Goal: Navigation & Orientation: Find specific page/section

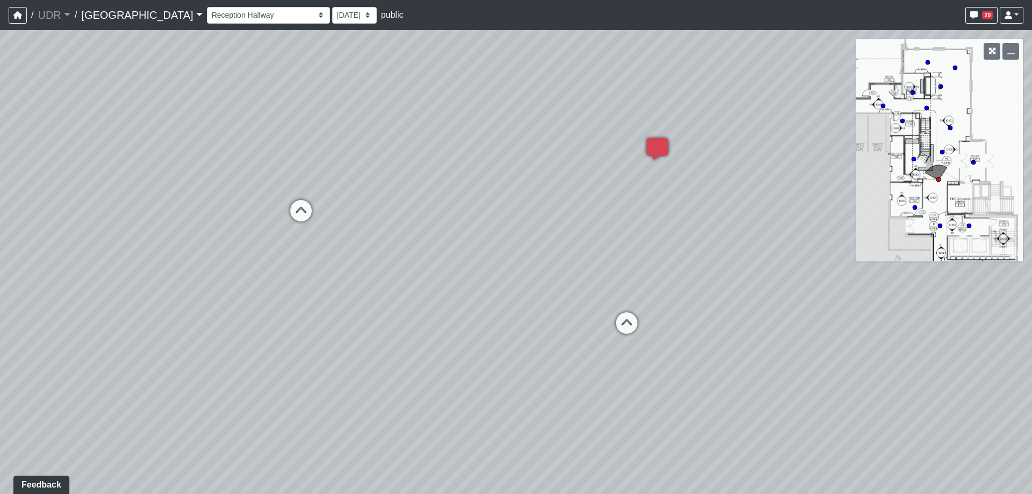
drag, startPoint x: 596, startPoint y: 180, endPoint x: 526, endPoint y: 197, distance: 72.5
click at [526, 197] on div "Loading... Meeting Room 2 Loading... Elevator Hallway Loading... Reception Coun…" at bounding box center [516, 262] width 1032 height 464
click at [212, 17] on select "Bike Hoop Courtyard Entry Floor Mount Bike Rack Garage Entry Wall Mount Bike Ra…" at bounding box center [268, 15] width 123 height 17
click at [207, 7] on select "Bike Hoop Courtyard Entry Floor Mount Bike Rack Garage Entry Wall Mount Bike Ra…" at bounding box center [268, 15] width 123 height 17
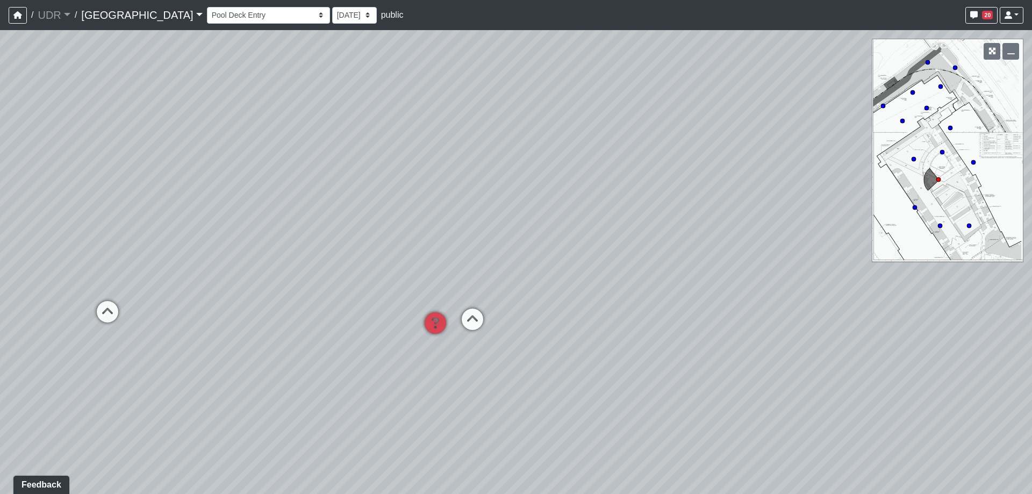
drag, startPoint x: 722, startPoint y: 224, endPoint x: 269, endPoint y: 182, distance: 455.1
click at [281, 181] on div "Loading... Meeting Room 2 Loading... Elevator Hallway Loading... Reception Coun…" at bounding box center [516, 262] width 1032 height 464
click at [362, 323] on icon at bounding box center [364, 328] width 32 height 32
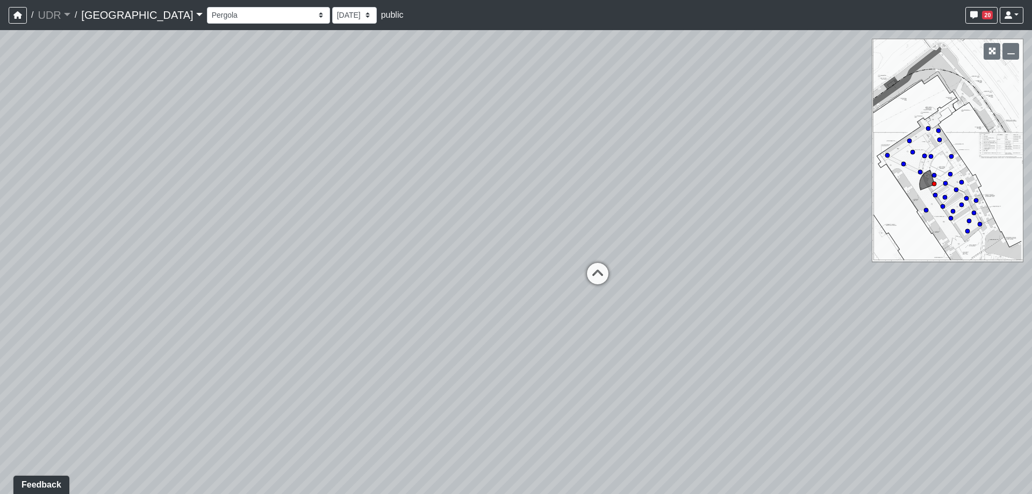
drag, startPoint x: 636, startPoint y: 208, endPoint x: 440, endPoint y: 194, distance: 196.8
click at [327, 198] on div "Loading... Meeting Room 2 Loading... Elevator Hallway Loading... Reception Coun…" at bounding box center [516, 262] width 1032 height 464
click at [440, 194] on div "Loading... Meeting Room 2 Loading... Elevator Hallway Loading... Reception Coun…" at bounding box center [516, 262] width 1032 height 464
drag, startPoint x: 602, startPoint y: 183, endPoint x: 262, endPoint y: 174, distance: 339.3
click at [217, 173] on div "Loading... Meeting Room 2 Loading... Elevator Hallway Loading... Reception Coun…" at bounding box center [516, 262] width 1032 height 464
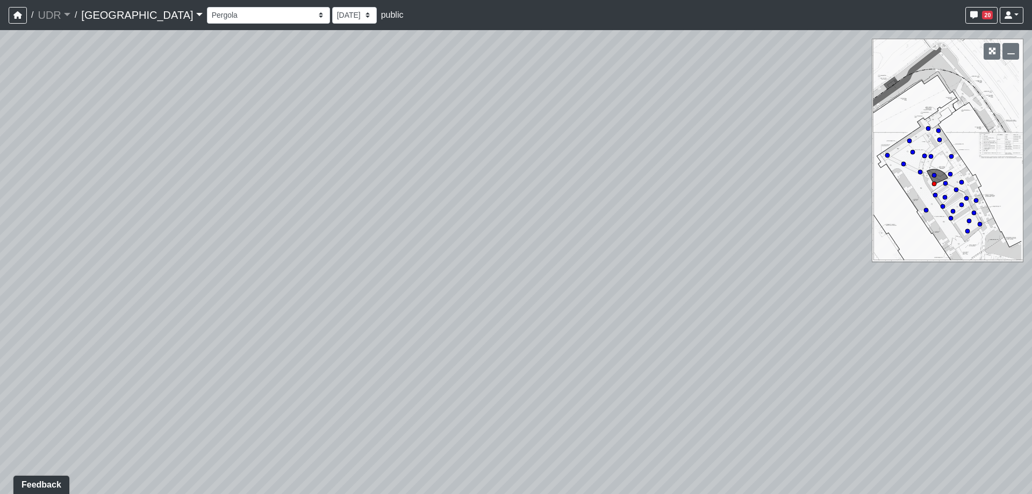
drag, startPoint x: 696, startPoint y: 267, endPoint x: 639, endPoint y: 286, distance: 60.2
click at [639, 286] on div "Loading... Meeting Room 2 Loading... Elevator Hallway Loading... Reception Coun…" at bounding box center [516, 262] width 1032 height 464
drag, startPoint x: 740, startPoint y: 294, endPoint x: 304, endPoint y: 271, distance: 436.6
click at [312, 272] on div "Loading... Meeting Room 2 Loading... Elevator Hallway Loading... Reception Coun…" at bounding box center [516, 262] width 1032 height 464
drag, startPoint x: 802, startPoint y: 285, endPoint x: 417, endPoint y: 286, distance: 384.4
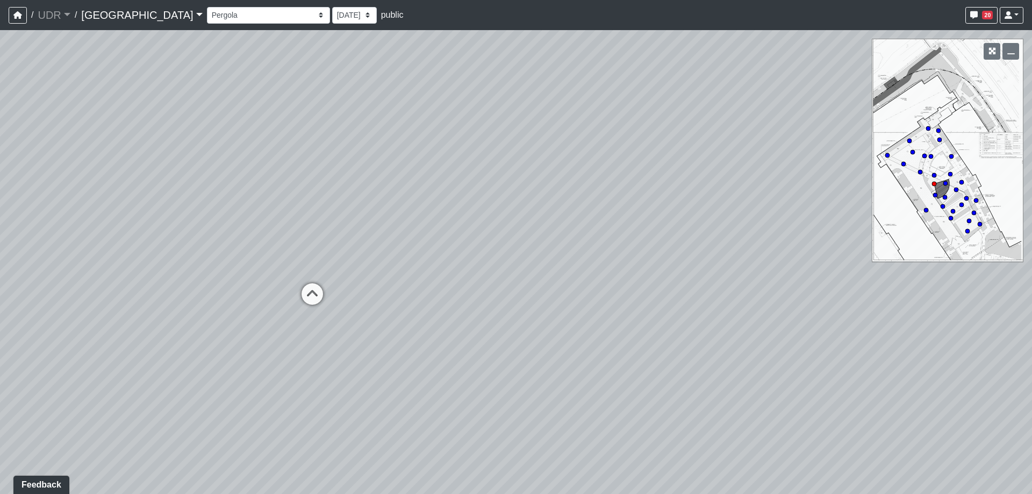
click at [376, 294] on div "Loading... Meeting Room 2 Loading... Elevator Hallway Loading... Reception Coun…" at bounding box center [516, 262] width 1032 height 464
click at [254, 305] on icon at bounding box center [259, 308] width 32 height 32
drag, startPoint x: 626, startPoint y: 220, endPoint x: 434, endPoint y: 209, distance: 192.8
click at [434, 209] on div "Loading... Meeting Room 2 Loading... Elevator Hallway Loading... Reception Coun…" at bounding box center [516, 262] width 1032 height 464
click at [359, 249] on icon at bounding box center [363, 256] width 32 height 32
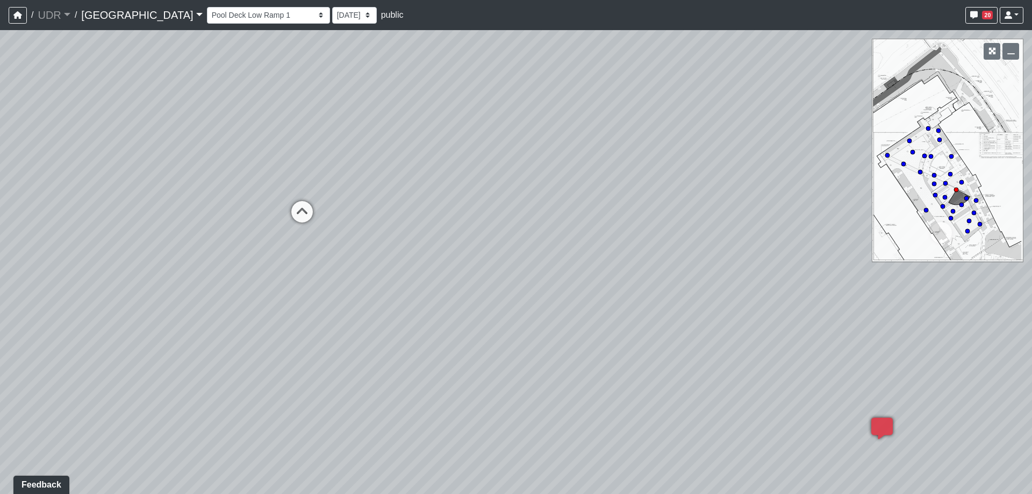
drag, startPoint x: 532, startPoint y: 147, endPoint x: 184, endPoint y: 119, distance: 349.4
click at [188, 119] on div "Loading... Meeting Room 2 Loading... Elevator Hallway Loading... Reception Coun…" at bounding box center [516, 262] width 1032 height 464
drag, startPoint x: 640, startPoint y: 188, endPoint x: 462, endPoint y: 177, distance: 177.7
click at [462, 177] on div "Loading... Meeting Room 2 Loading... Elevator Hallway Loading... Reception Coun…" at bounding box center [516, 262] width 1032 height 464
drag, startPoint x: 326, startPoint y: 222, endPoint x: 668, endPoint y: 238, distance: 341.7
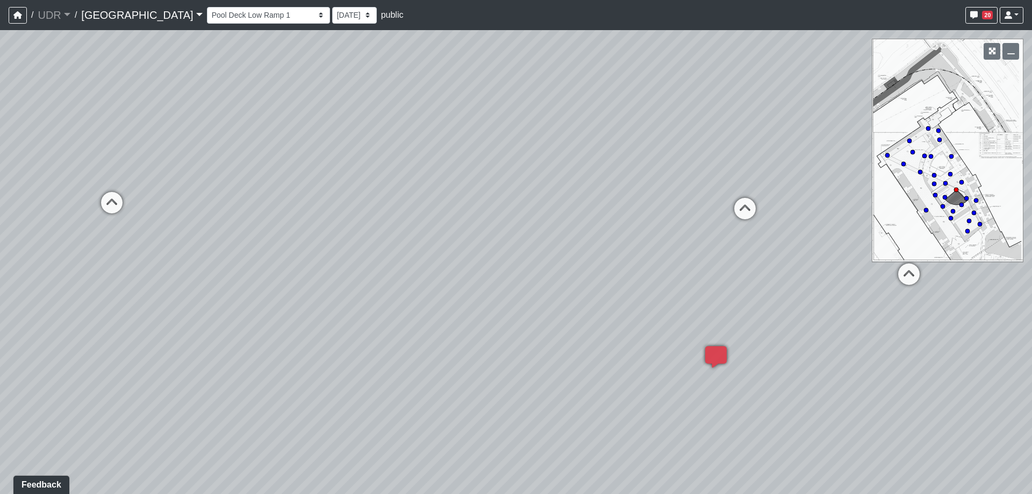
click at [668, 238] on div "Loading... Meeting Room 2 Loading... Elevator Hallway Loading... Reception Coun…" at bounding box center [516, 262] width 1032 height 464
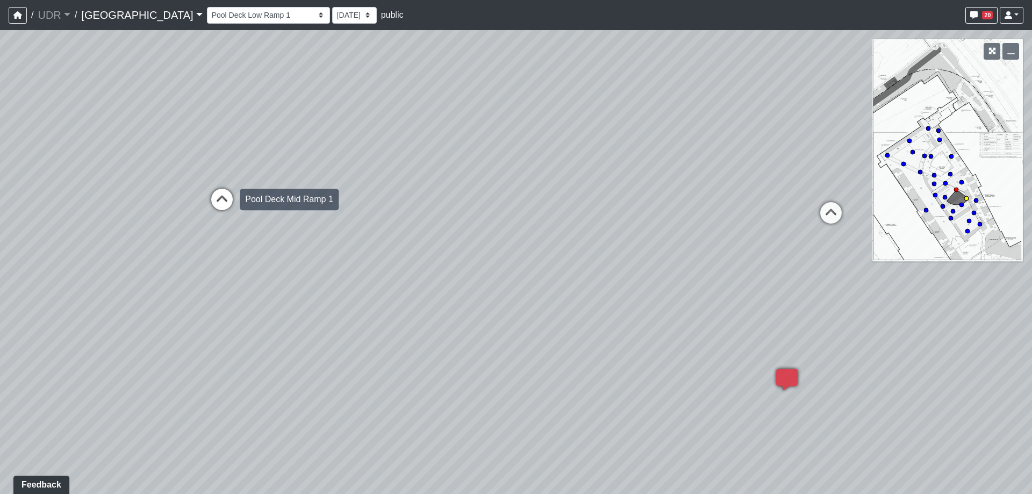
click at [234, 197] on icon at bounding box center [222, 205] width 32 height 32
drag, startPoint x: 557, startPoint y: 100, endPoint x: 404, endPoint y: 109, distance: 154.0
click at [404, 109] on div "Loading... Meeting Room 2 Loading... Elevator Hallway Loading... Reception Coun…" at bounding box center [516, 262] width 1032 height 464
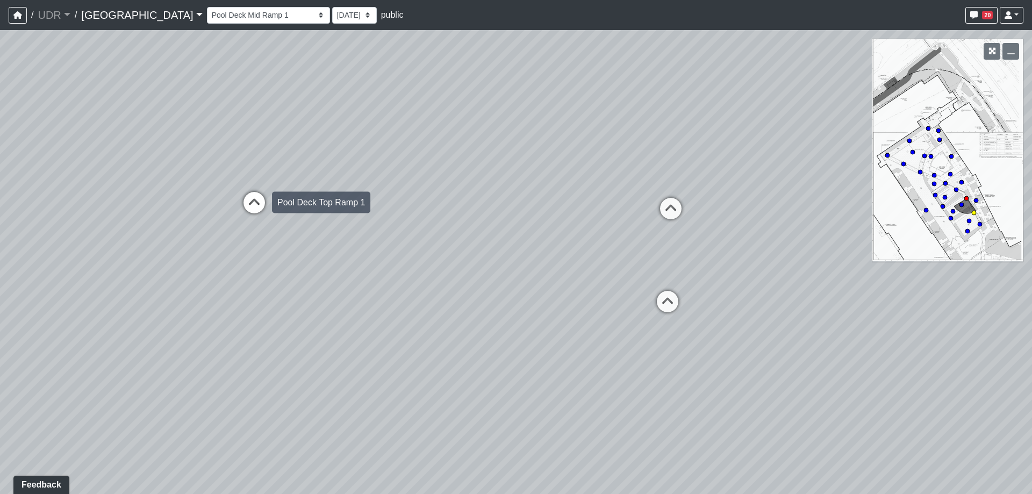
click at [249, 201] on icon at bounding box center [254, 208] width 32 height 32
drag, startPoint x: 571, startPoint y: 184, endPoint x: 417, endPoint y: 177, distance: 153.9
click at [417, 177] on div "Loading... Meeting Room 2 Loading... Elevator Hallway Loading... Reception Coun…" at bounding box center [516, 262] width 1032 height 464
drag, startPoint x: 792, startPoint y: 320, endPoint x: 630, endPoint y: 296, distance: 164.1
click at [630, 296] on div "Loading... Meeting Room 2 Loading... Elevator Hallway Loading... Reception Coun…" at bounding box center [516, 262] width 1032 height 464
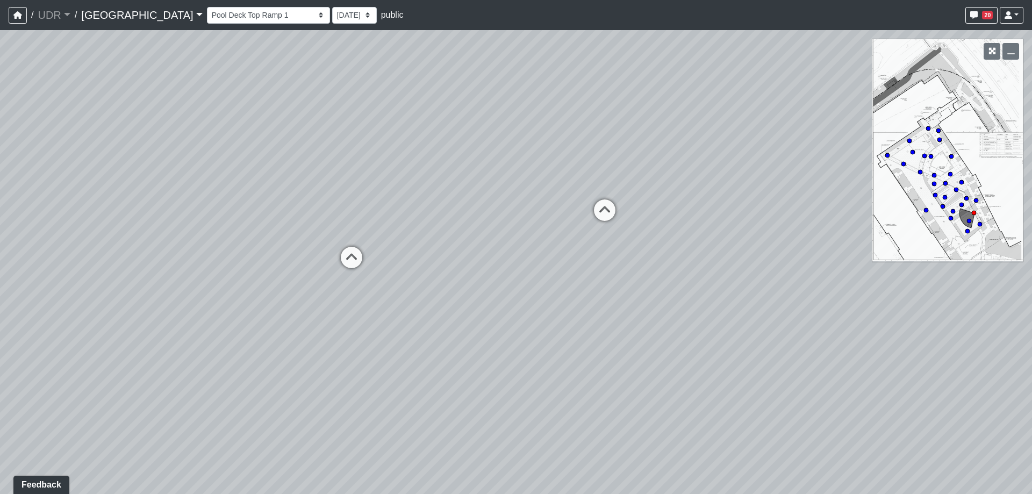
drag, startPoint x: 792, startPoint y: 311, endPoint x: 626, endPoint y: 306, distance: 166.7
click at [626, 307] on div "Loading... Meeting Room 2 Loading... Elevator Hallway Loading... Reception Coun…" at bounding box center [516, 262] width 1032 height 464
drag, startPoint x: 770, startPoint y: 303, endPoint x: 344, endPoint y: 293, distance: 425.9
click at [344, 293] on div "Loading... Meeting Room 2 Loading... Elevator Hallway Loading... Reception Coun…" at bounding box center [516, 262] width 1032 height 464
drag, startPoint x: 684, startPoint y: 311, endPoint x: 499, endPoint y: 334, distance: 185.8
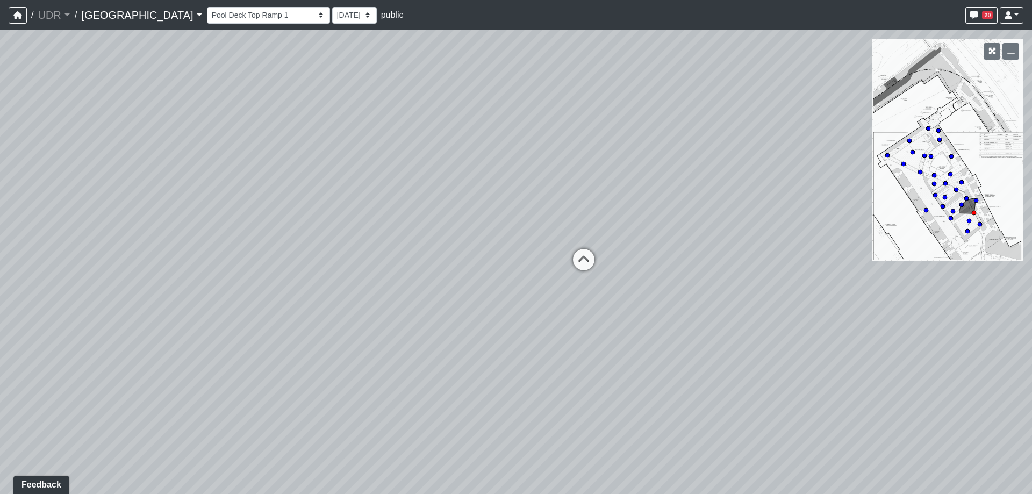
click at [499, 334] on div "Loading... Meeting Room 2 Loading... Elevator Hallway Loading... Reception Coun…" at bounding box center [516, 262] width 1032 height 464
click at [584, 262] on icon at bounding box center [584, 265] width 32 height 32
click at [486, 276] on icon at bounding box center [475, 280] width 32 height 32
click at [432, 275] on icon at bounding box center [432, 279] width 32 height 32
drag, startPoint x: 869, startPoint y: 296, endPoint x: 189, endPoint y: 293, distance: 680.1
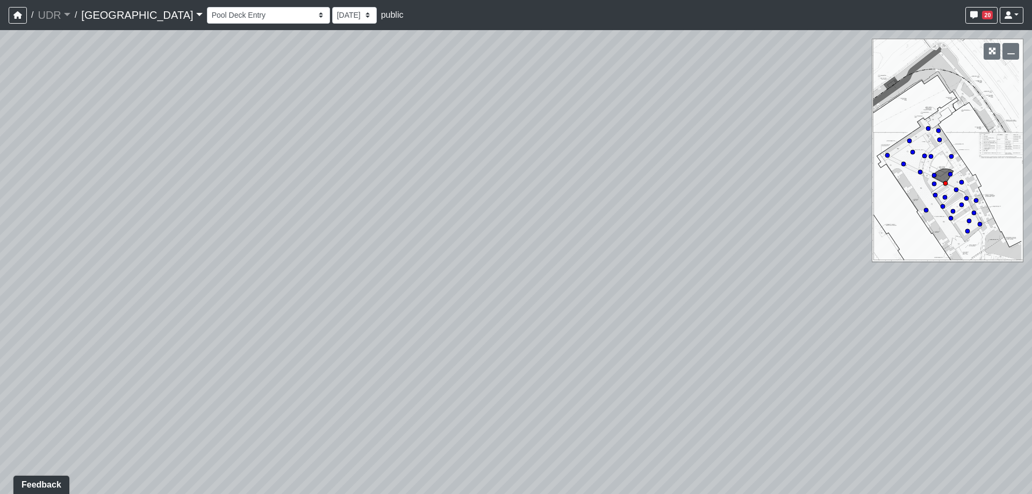
click at [222, 294] on div "Loading... Meeting Room 2 Loading... Elevator Hallway Loading... Reception Coun…" at bounding box center [516, 262] width 1032 height 464
drag, startPoint x: 688, startPoint y: 309, endPoint x: 237, endPoint y: 313, distance: 450.5
click at [163, 317] on div "Loading... Meeting Room 2 Loading... Elevator Hallway Loading... Reception Coun…" at bounding box center [516, 262] width 1032 height 464
drag, startPoint x: 702, startPoint y: 302, endPoint x: 417, endPoint y: 322, distance: 285.7
click at [417, 322] on div "Loading... Meeting Room 2 Loading... Elevator Hallway Loading... Reception Coun…" at bounding box center [516, 262] width 1032 height 464
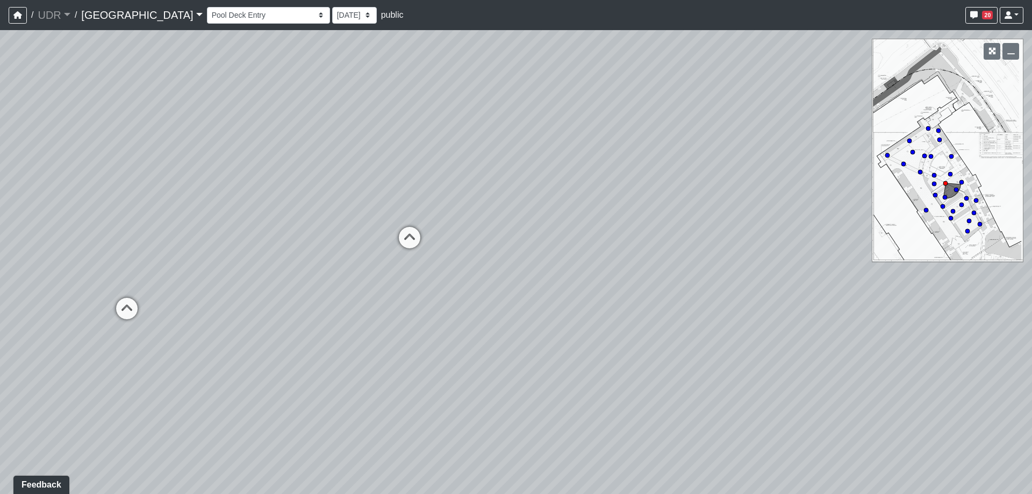
drag, startPoint x: 618, startPoint y: 227, endPoint x: 612, endPoint y: 269, distance: 42.3
click at [613, 269] on div "Loading... Meeting Room 2 Loading... Elevator Hallway Loading... Reception Coun…" at bounding box center [516, 262] width 1032 height 464
click at [97, 345] on icon at bounding box center [111, 348] width 32 height 32
select select "n6ZGpSwdB6WW5jgAysuzRk"
drag, startPoint x: 358, startPoint y: 308, endPoint x: 269, endPoint y: 298, distance: 89.8
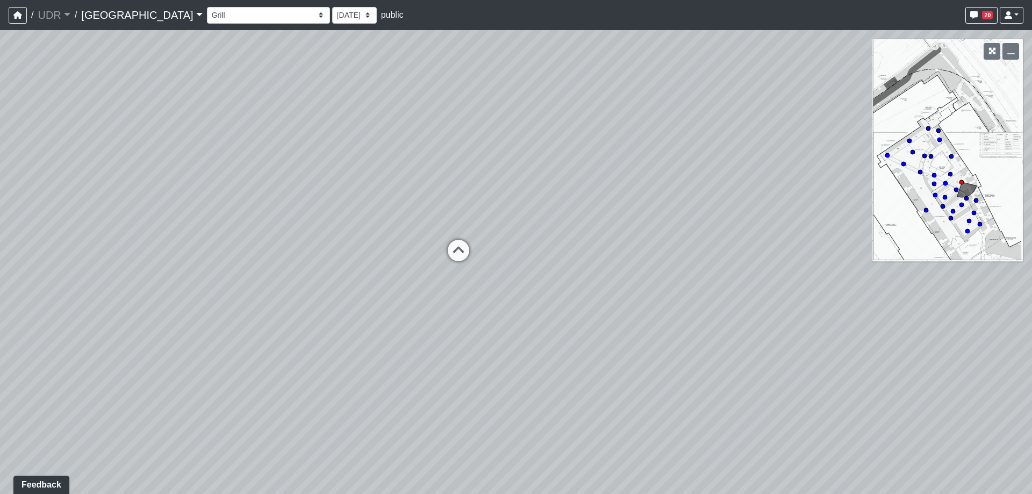
click at [229, 300] on div "Loading... Meeting Room 2 Loading... Elevator Hallway Loading... Reception Coun…" at bounding box center [516, 262] width 1032 height 464
drag, startPoint x: 726, startPoint y: 347, endPoint x: 204, endPoint y: 345, distance: 522.6
click at [240, 344] on div "Loading... Meeting Room 2 Loading... Elevator Hallway Loading... Reception Coun…" at bounding box center [516, 262] width 1032 height 464
drag, startPoint x: 767, startPoint y: 380, endPoint x: 320, endPoint y: 388, distance: 446.8
click at [320, 388] on div "Loading... Meeting Room 2 Loading... Elevator Hallway Loading... Reception Coun…" at bounding box center [516, 262] width 1032 height 464
